Goal: Task Accomplishment & Management: Use online tool/utility

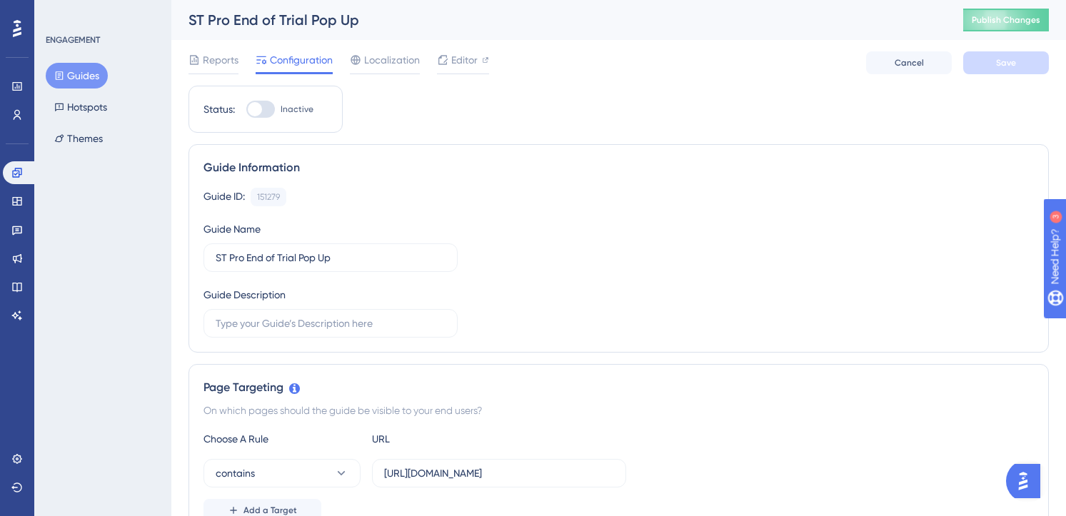
click at [456, 194] on div "Guide ID: 151279 Copy" at bounding box center [619, 197] width 831 height 19
click at [454, 56] on span "Editor" at bounding box center [464, 59] width 26 height 17
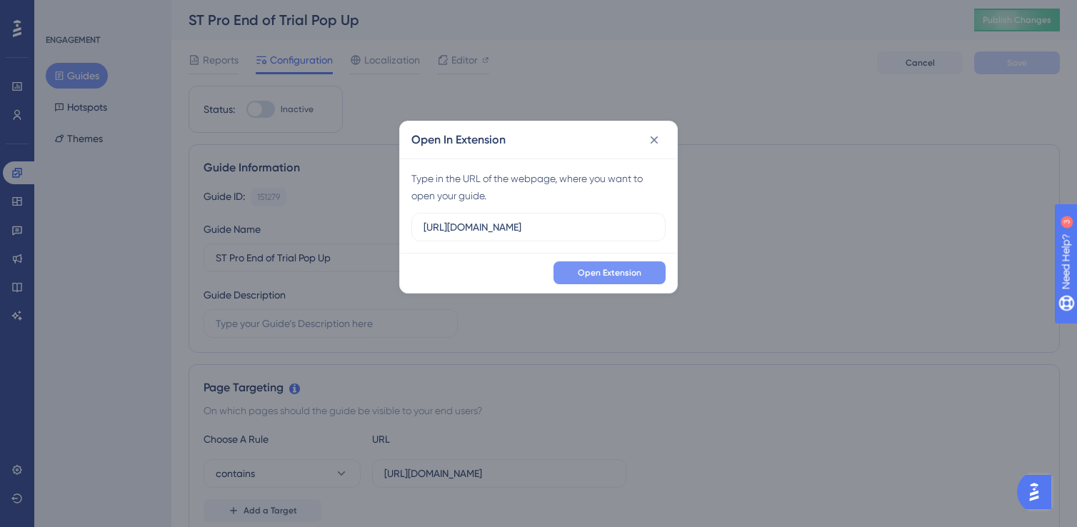
click at [619, 276] on span "Open Extension" at bounding box center [610, 272] width 64 height 11
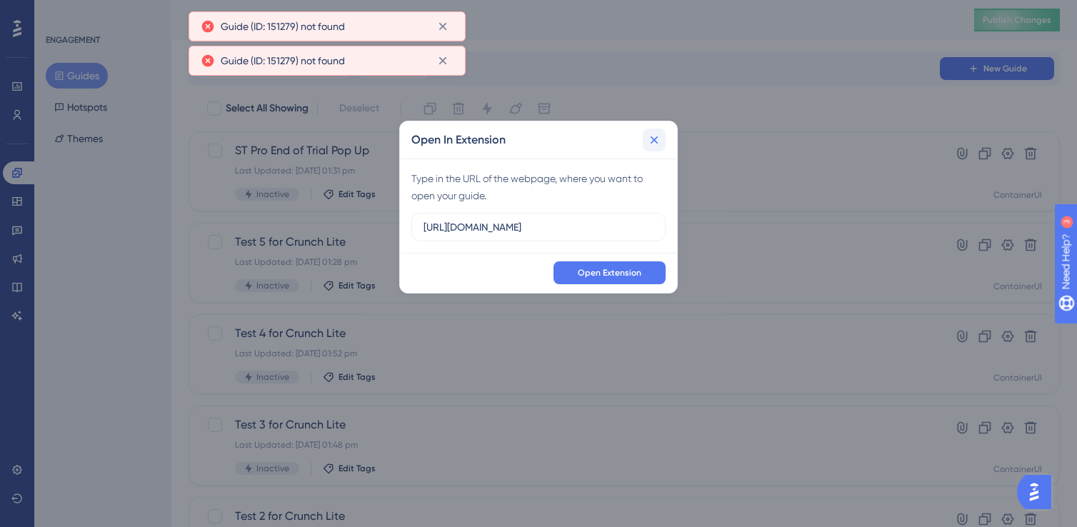
click at [660, 137] on icon at bounding box center [654, 140] width 14 height 14
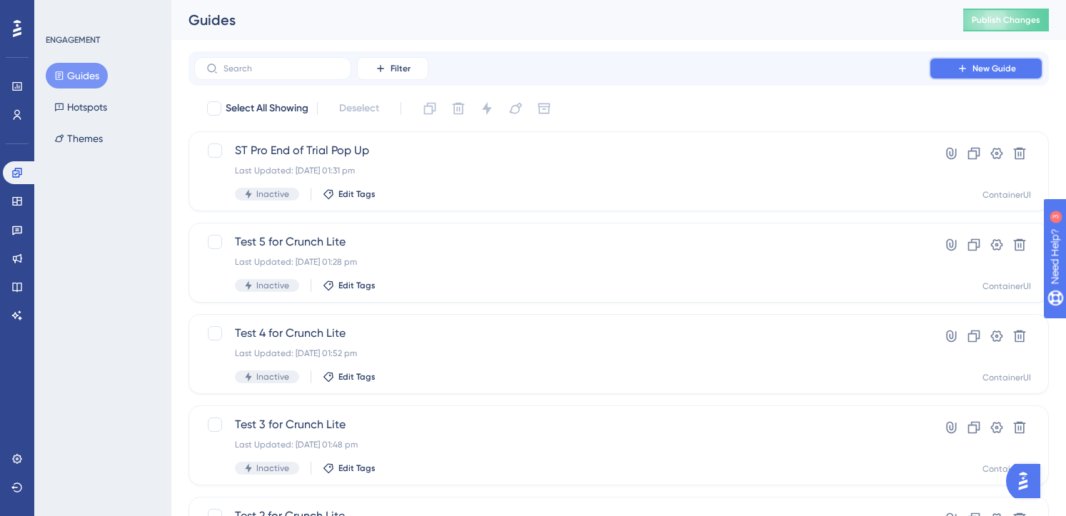
click at [986, 63] on button "New Guide" at bounding box center [986, 68] width 114 height 23
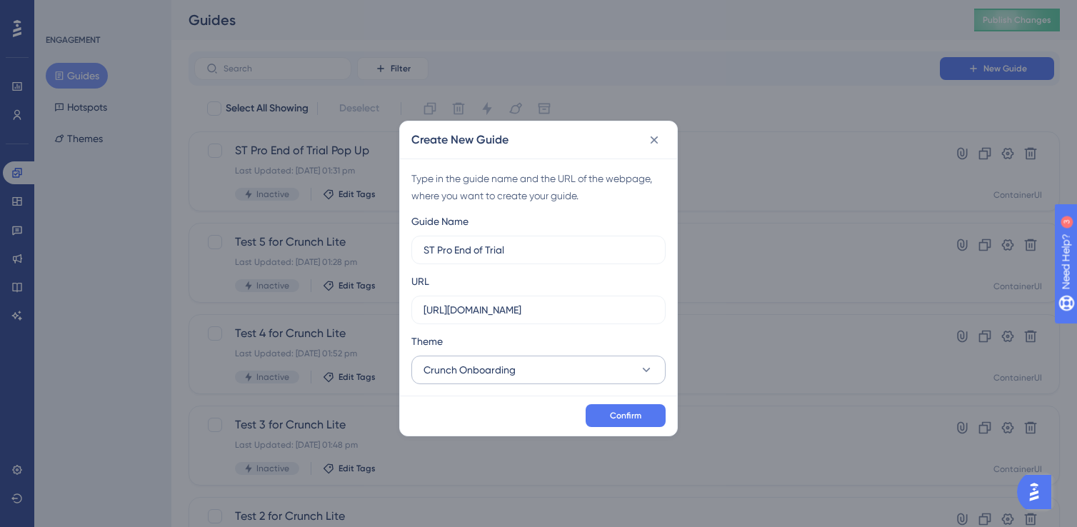
type input "ST Pro End of Trial"
click at [610, 365] on button "Crunch Onboarding" at bounding box center [538, 370] width 254 height 29
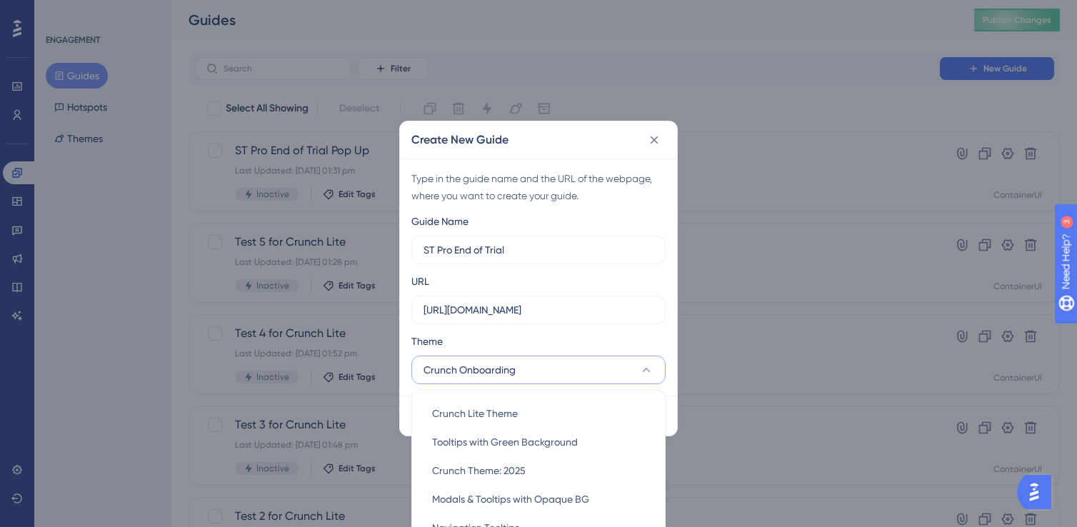
scroll to position [91, 0]
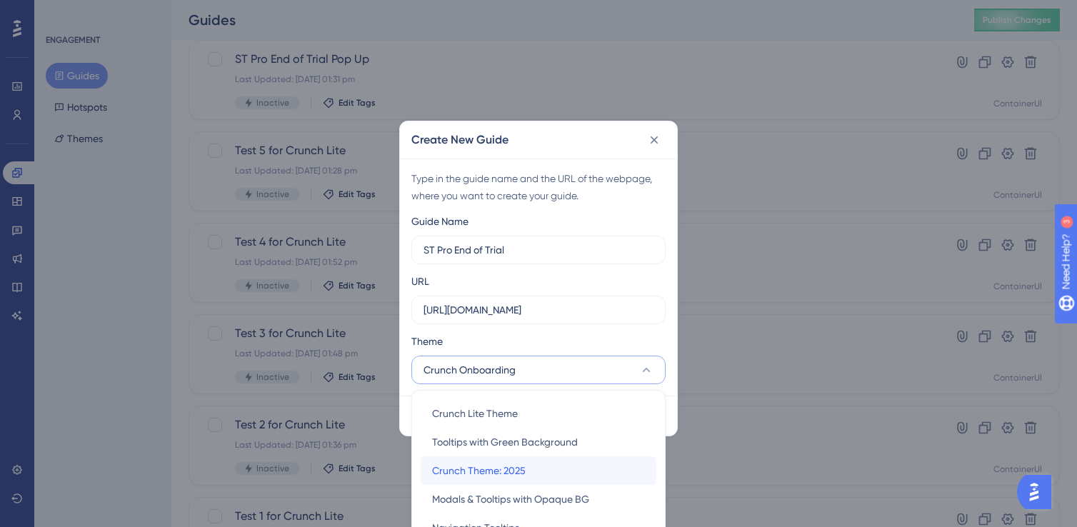
click at [518, 457] on div "Crunch Theme: 2025 Crunch Theme: 2025" at bounding box center [538, 470] width 213 height 29
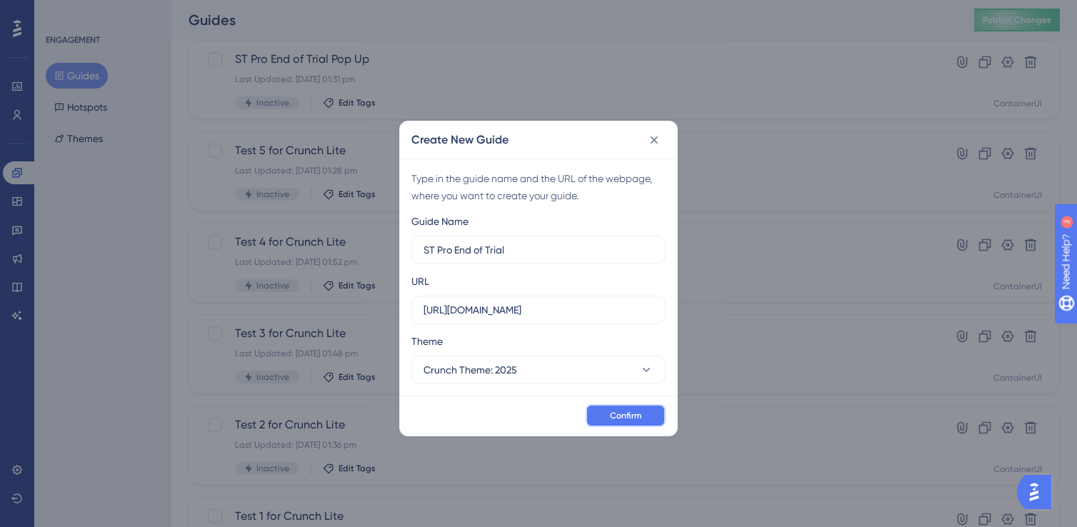
click at [626, 417] on span "Confirm" at bounding box center [625, 415] width 31 height 11
